Goal: Information Seeking & Learning: Check status

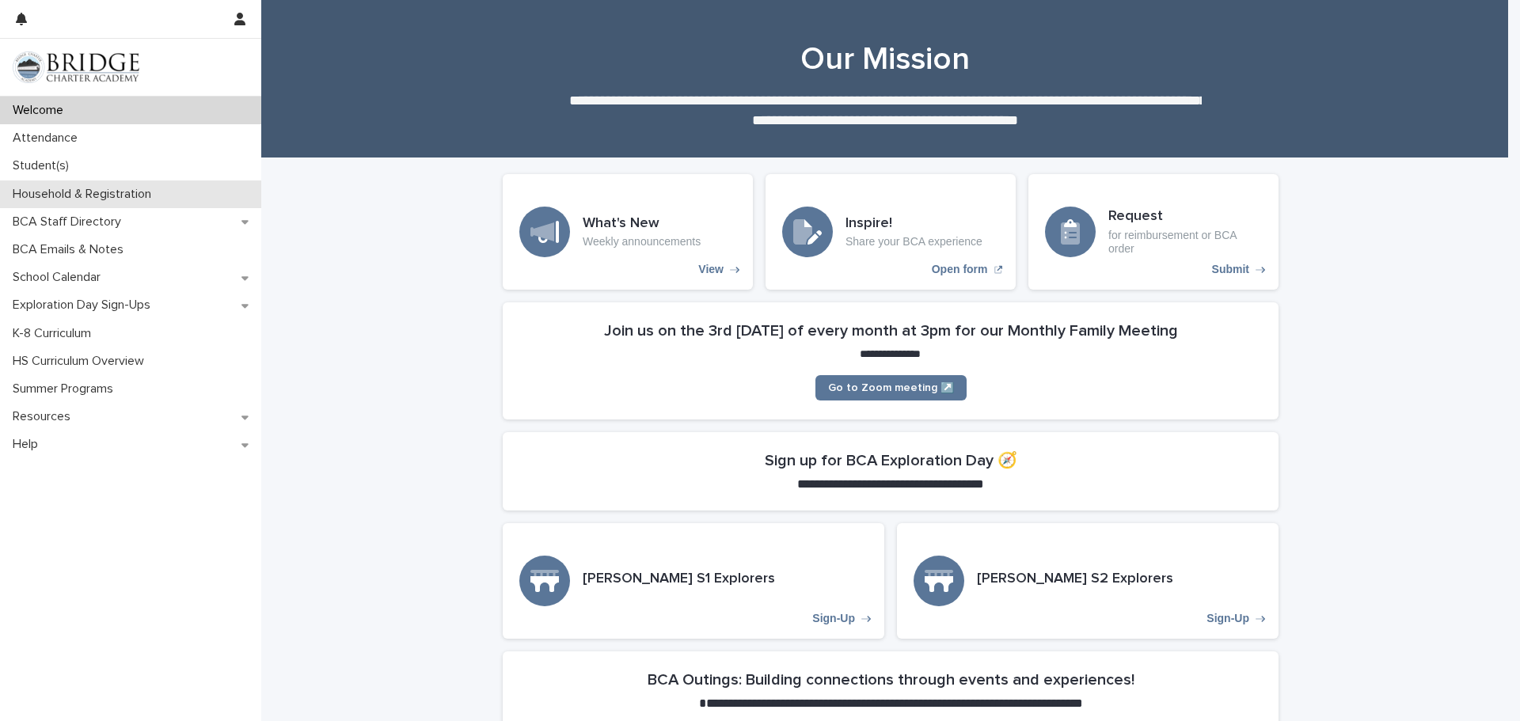
click at [48, 193] on p "Household & Registration" at bounding box center [85, 194] width 158 height 15
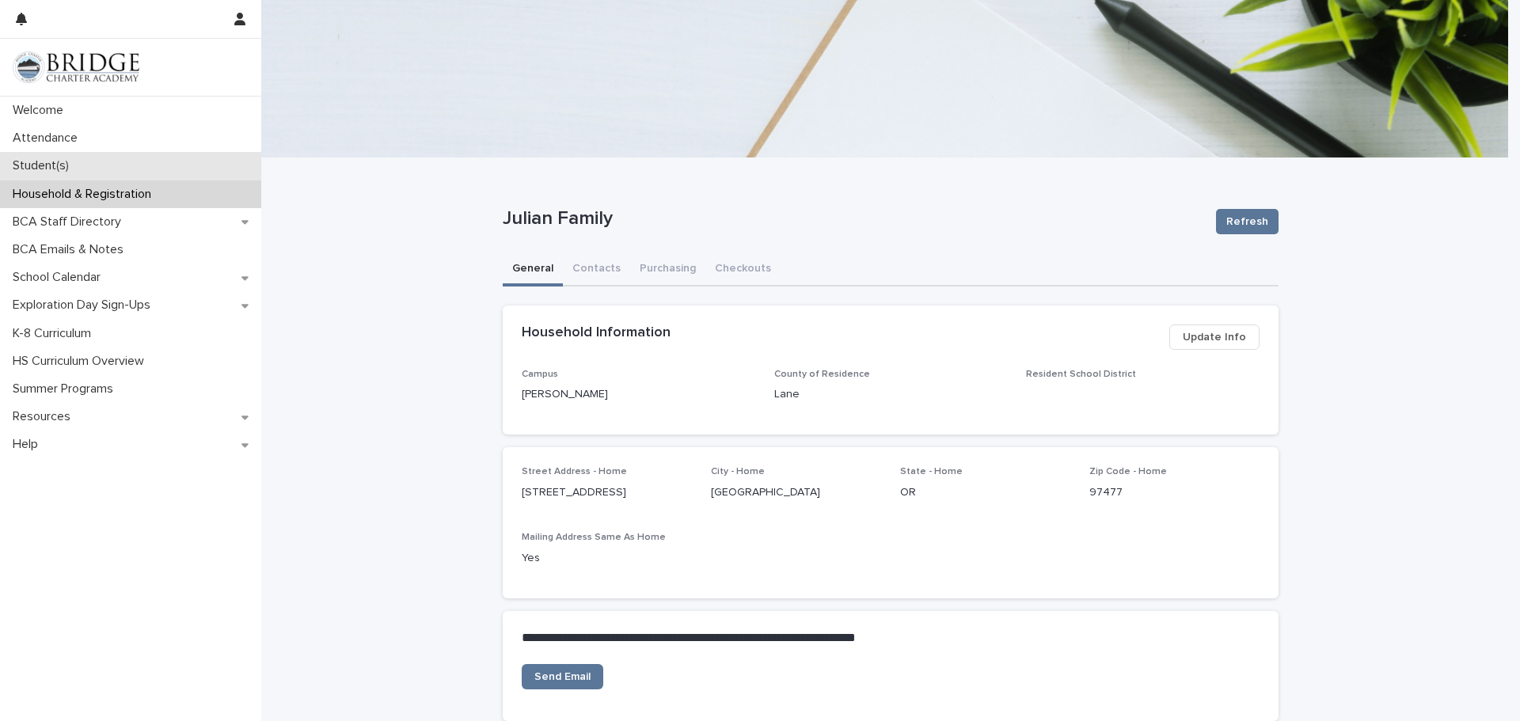
click at [64, 162] on p "Student(s)" at bounding box center [43, 165] width 75 height 15
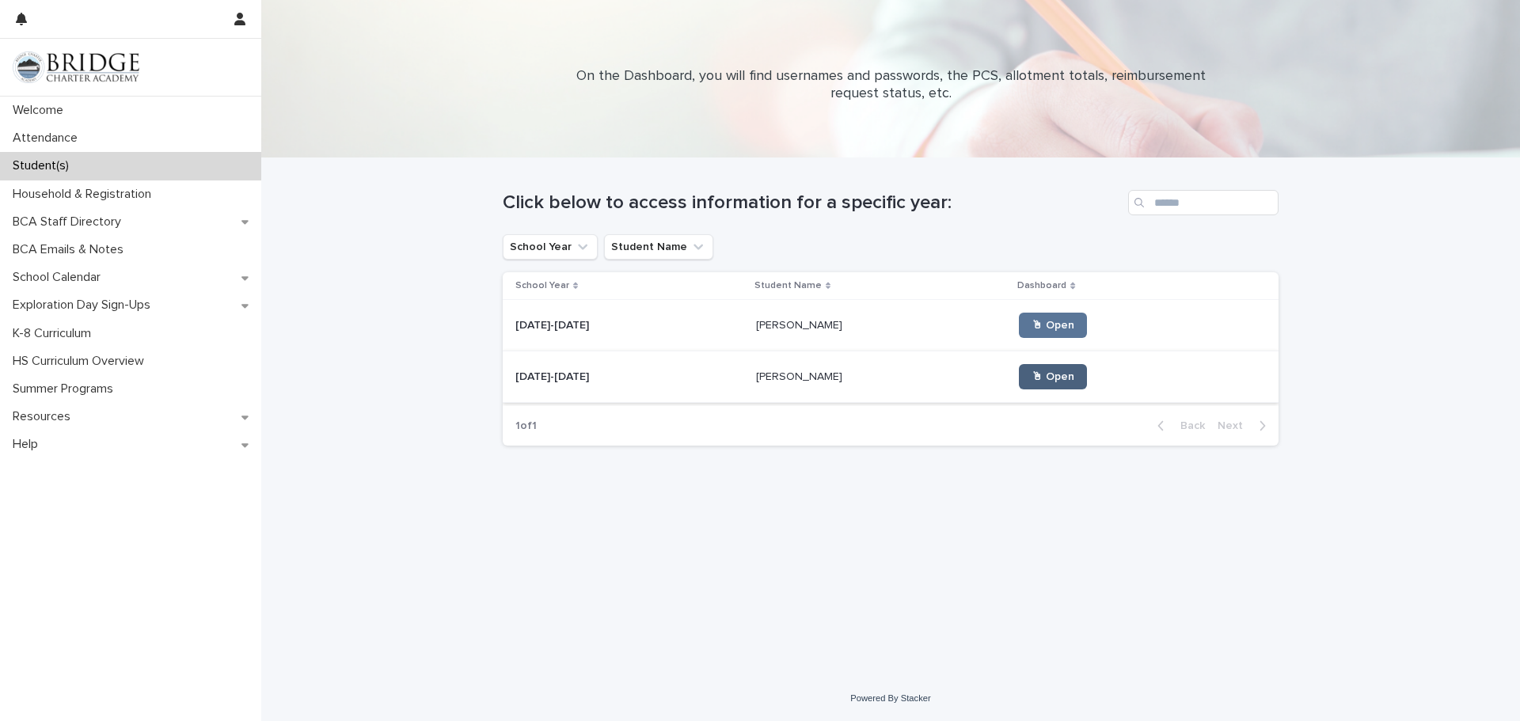
click at [1032, 380] on span "🖱 Open" at bounding box center [1053, 376] width 43 height 11
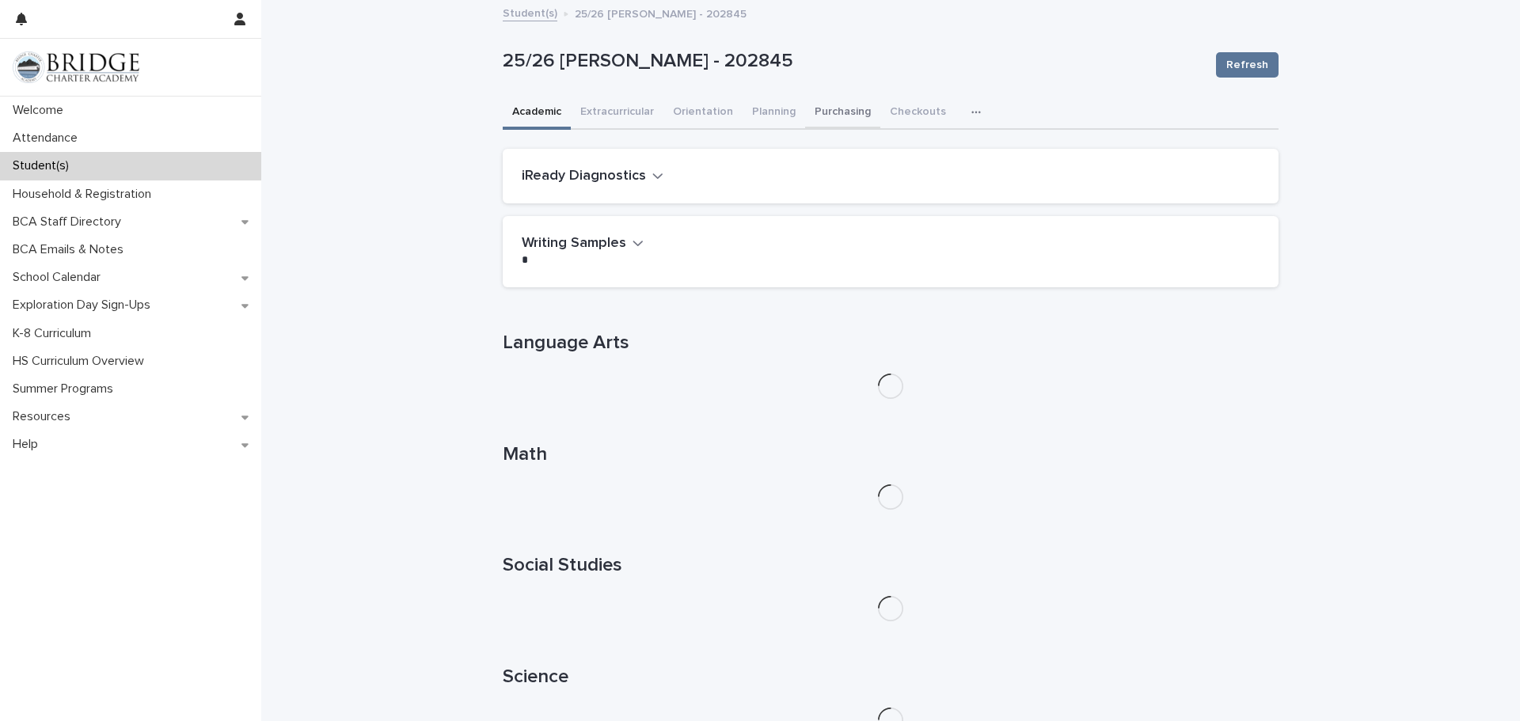
click at [829, 110] on button "Purchasing" at bounding box center [842, 113] width 75 height 33
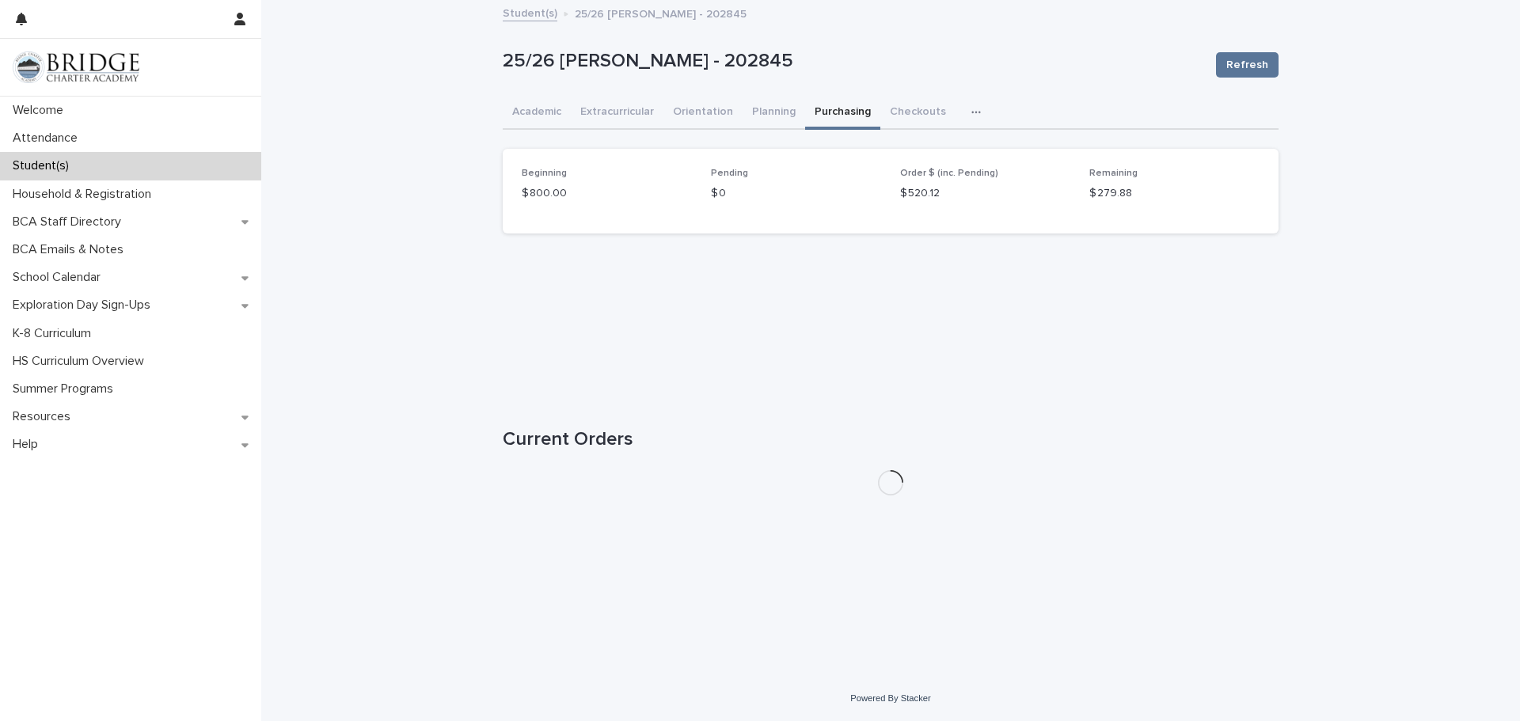
click at [532, 13] on link "Student(s)" at bounding box center [530, 12] width 55 height 18
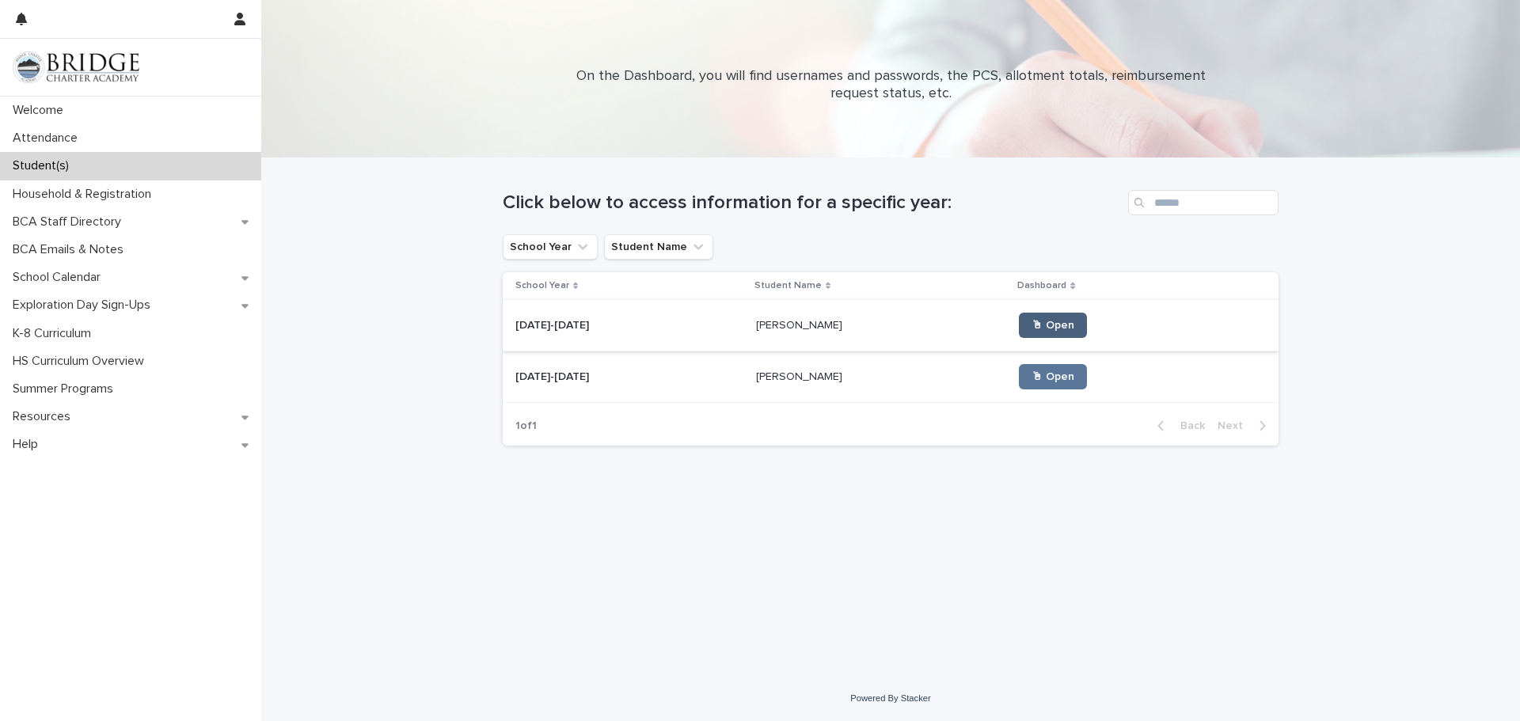
click at [1032, 320] on span "🖱 Open" at bounding box center [1053, 325] width 43 height 11
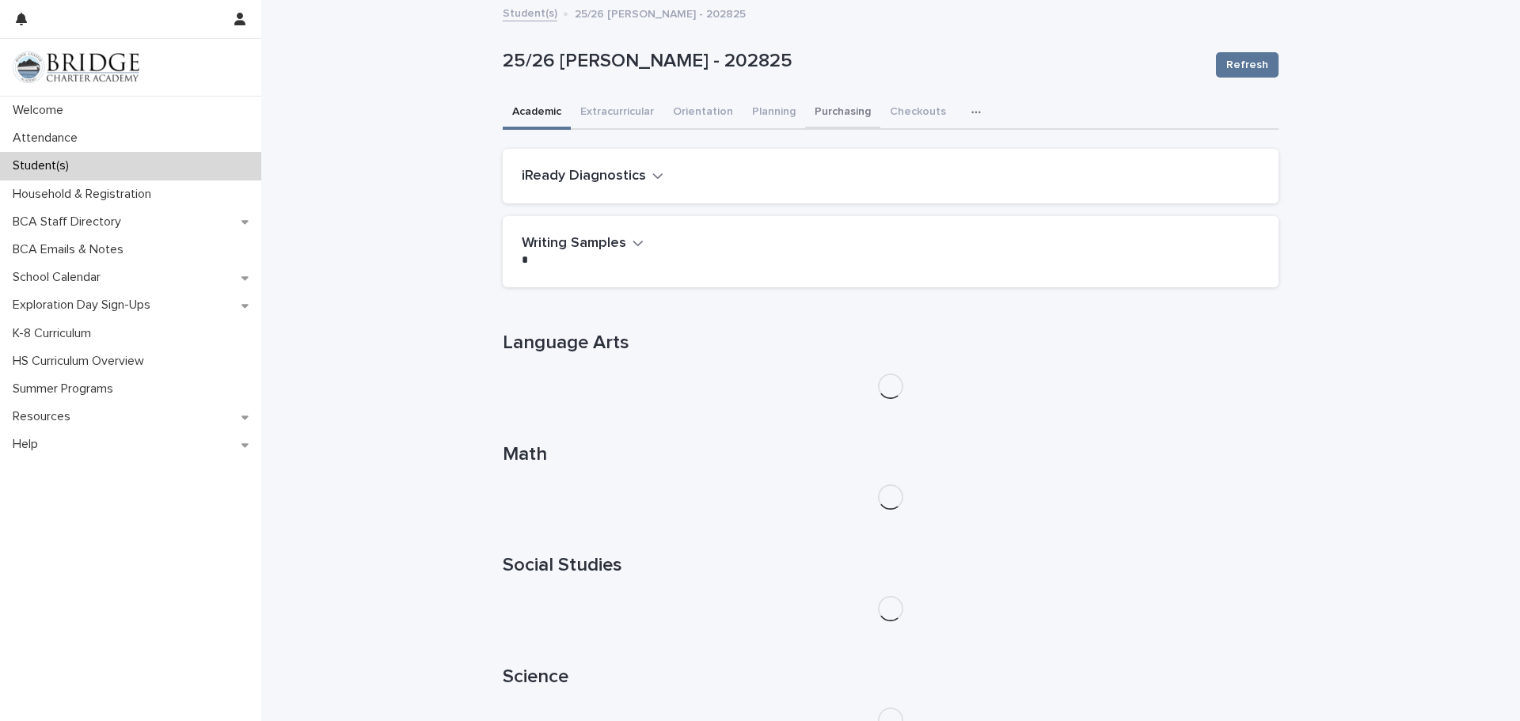
click at [837, 114] on button "Purchasing" at bounding box center [842, 113] width 75 height 33
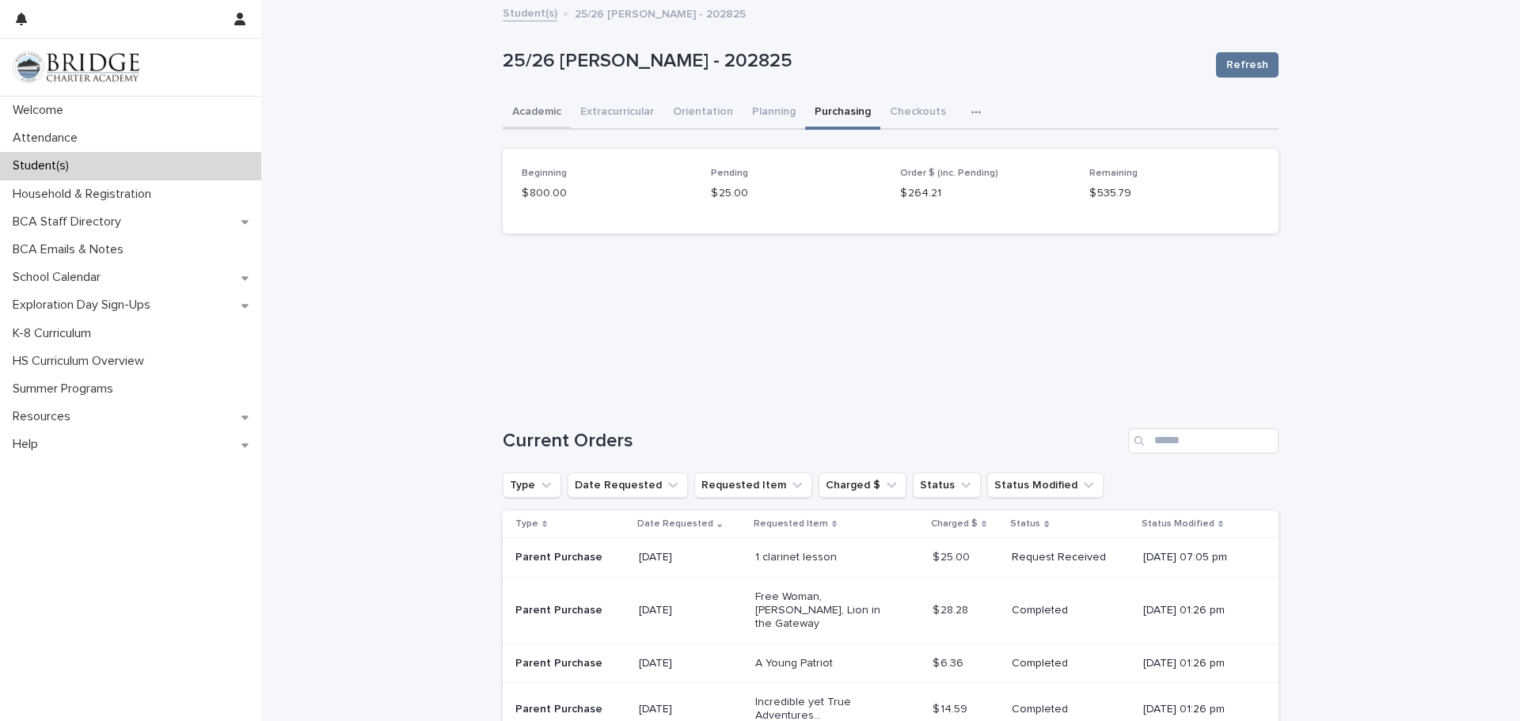
click at [517, 118] on button "Academic" at bounding box center [537, 113] width 68 height 33
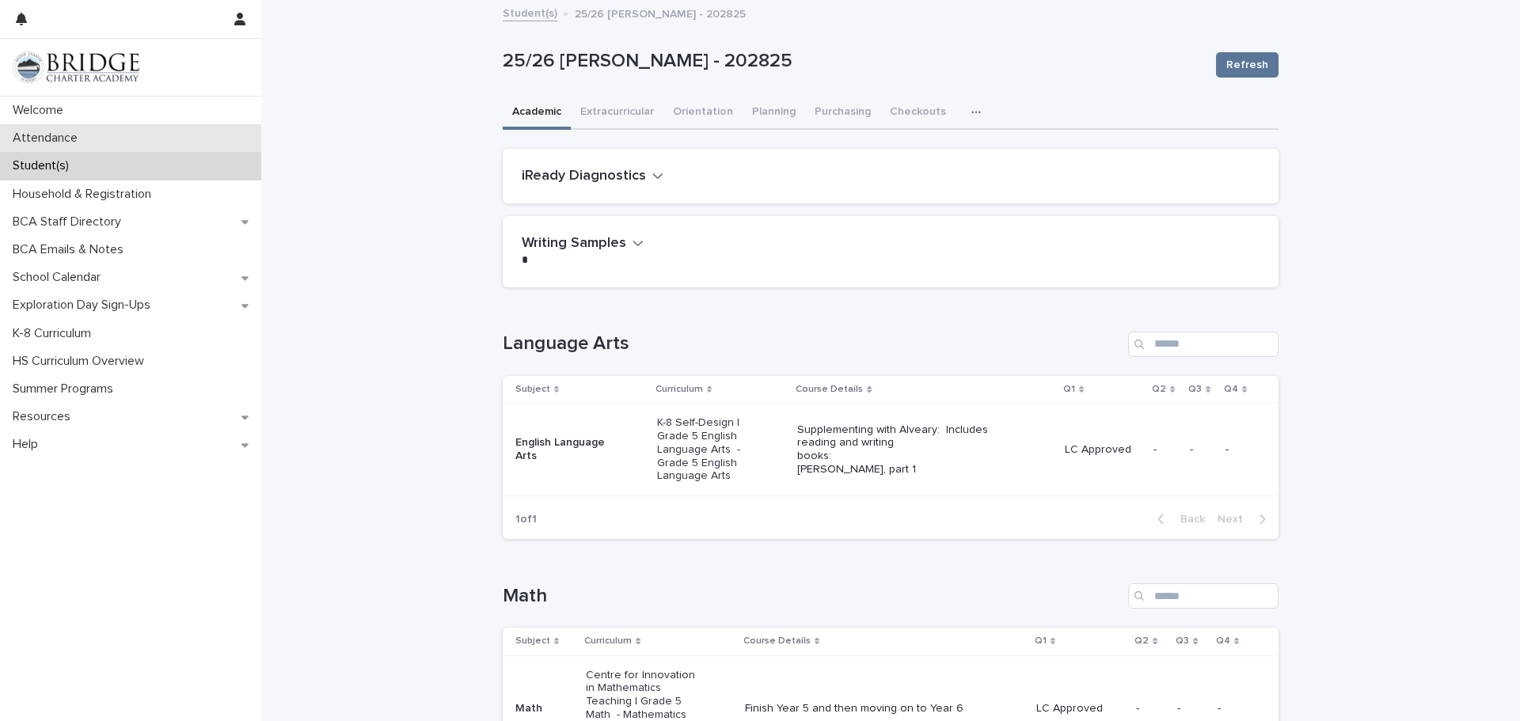
click at [48, 141] on p "Attendance" at bounding box center [48, 138] width 84 height 15
